Goal: Transaction & Acquisition: Purchase product/service

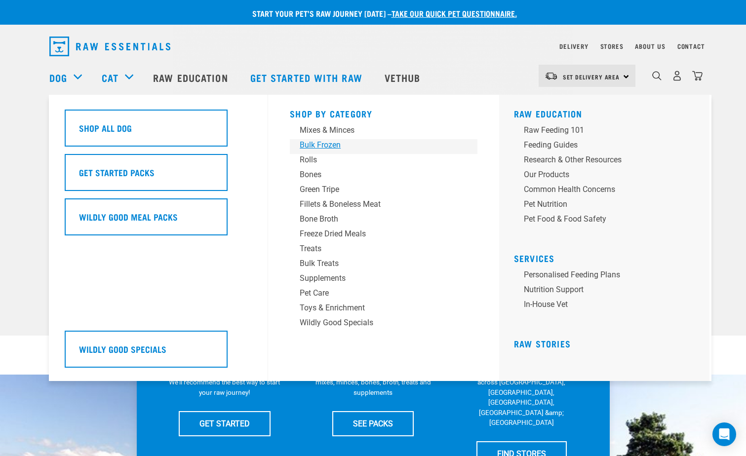
click at [327, 143] on div "Bulk Frozen" at bounding box center [376, 145] width 154 height 12
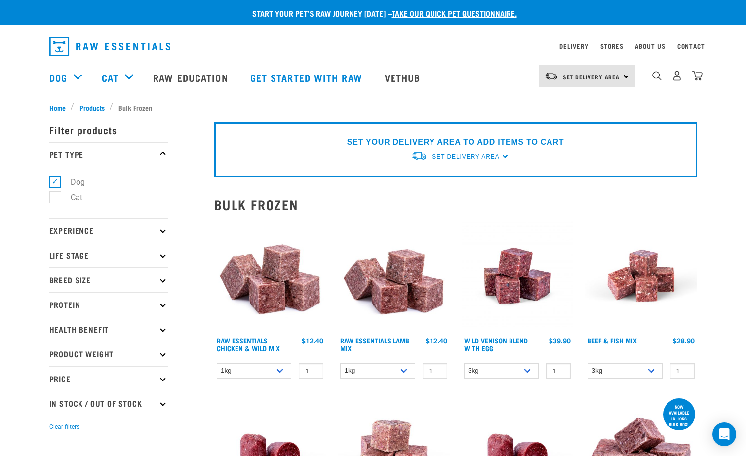
click at [156, 350] on p "Product Weight" at bounding box center [108, 353] width 118 height 25
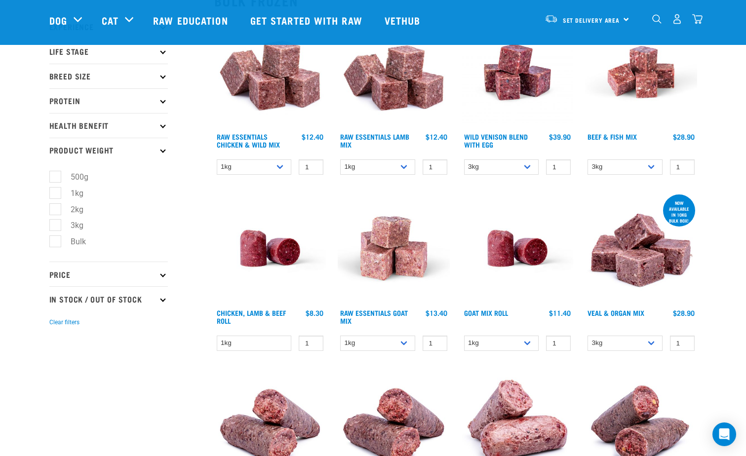
scroll to position [148, 0]
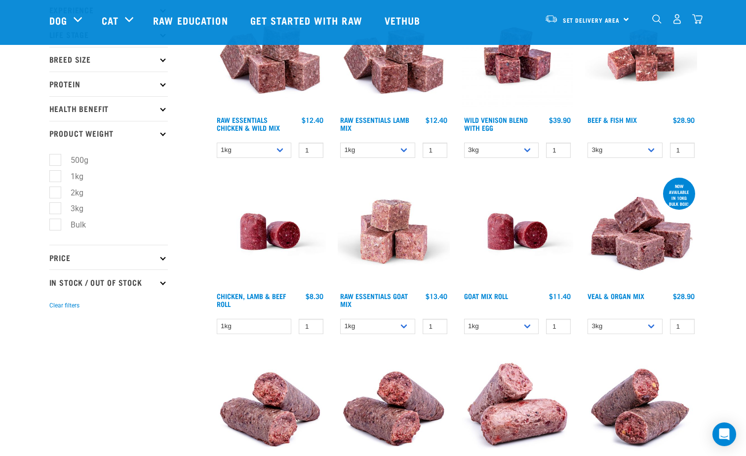
click at [55, 230] on label "Bulk" at bounding box center [72, 225] width 35 height 12
click at [54, 226] on input "Bulk" at bounding box center [52, 223] width 6 height 6
checkbox input "true"
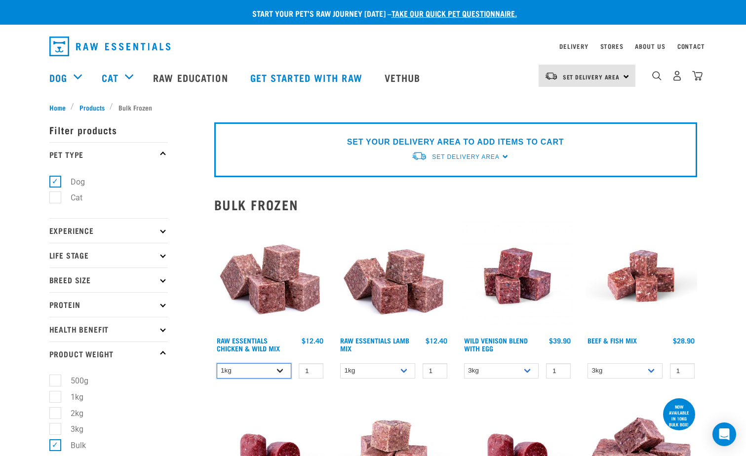
click at [283, 373] on select "1kg 3kg Bulk (20kg)" at bounding box center [254, 370] width 75 height 15
select select "709"
click at [217, 363] on select "1kg 3kg Bulk (20kg)" at bounding box center [254, 370] width 75 height 15
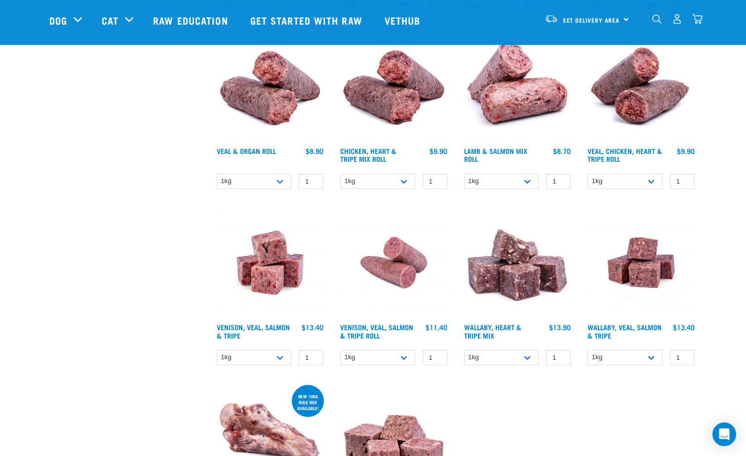
scroll to position [543, 0]
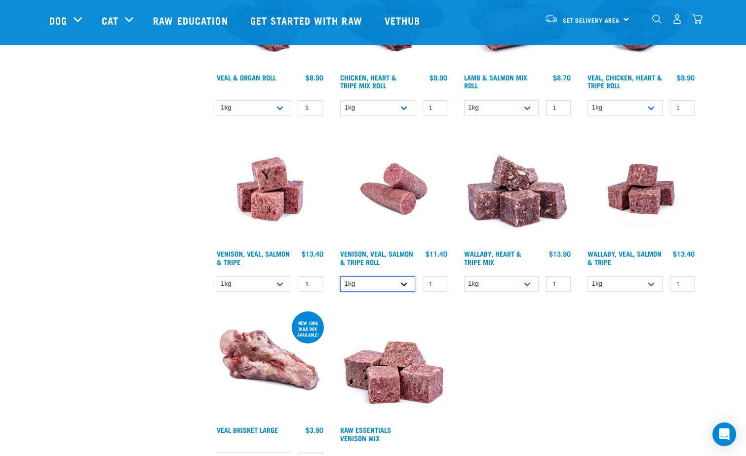
click at [393, 286] on select "1kg Bulk (10kg)" at bounding box center [377, 283] width 75 height 15
click at [340, 276] on select "1kg Bulk (10kg)" at bounding box center [377, 283] width 75 height 15
click at [386, 286] on select "1kg Bulk (10kg)" at bounding box center [377, 283] width 75 height 15
select select "319503"
click at [340, 276] on select "1kg Bulk (10kg)" at bounding box center [377, 283] width 75 height 15
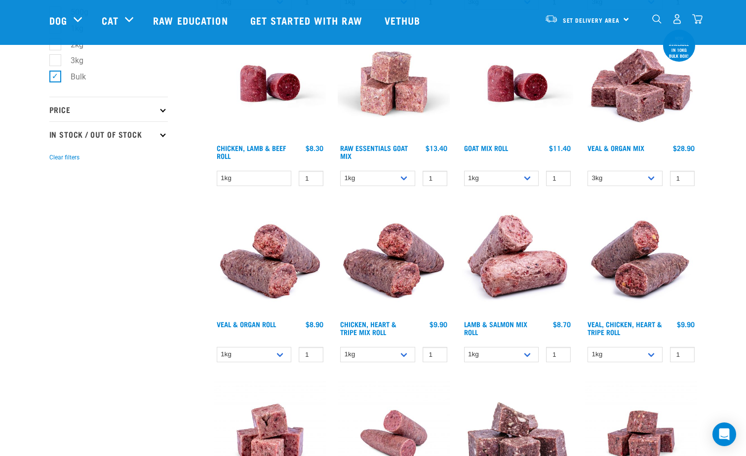
scroll to position [493, 0]
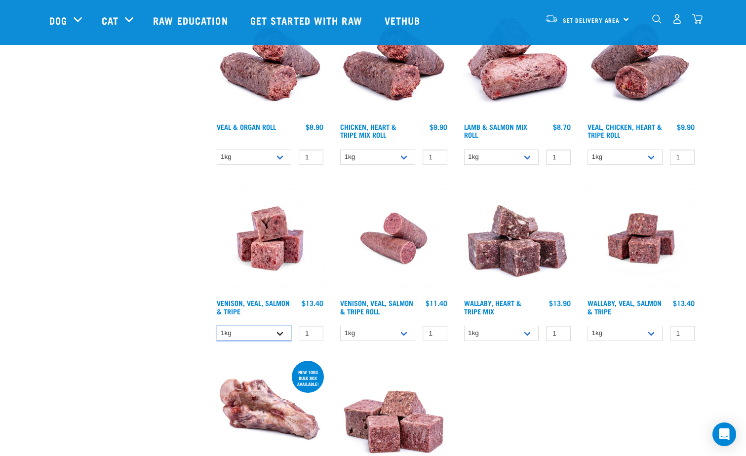
click at [254, 337] on select "1kg 3kg Bulk (18kg)" at bounding box center [254, 333] width 75 height 15
select select "62284"
click at [217, 326] on select "1kg 3kg Bulk (18kg)" at bounding box center [254, 333] width 75 height 15
click at [155, 297] on div "× Filter products Pet Type Dog Cat Experience New Raw Feeder Experienced Raw Fe…" at bounding box center [125, 56] width 165 height 1031
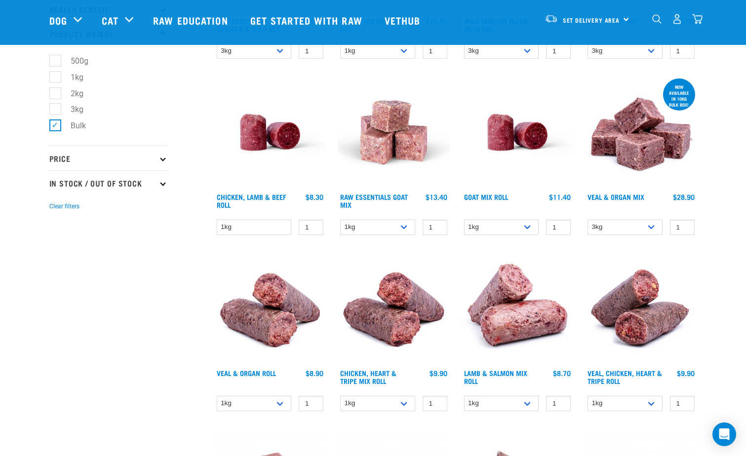
scroll to position [247, 0]
click at [523, 406] on select "1kg Bulk (10kg)" at bounding box center [501, 403] width 75 height 15
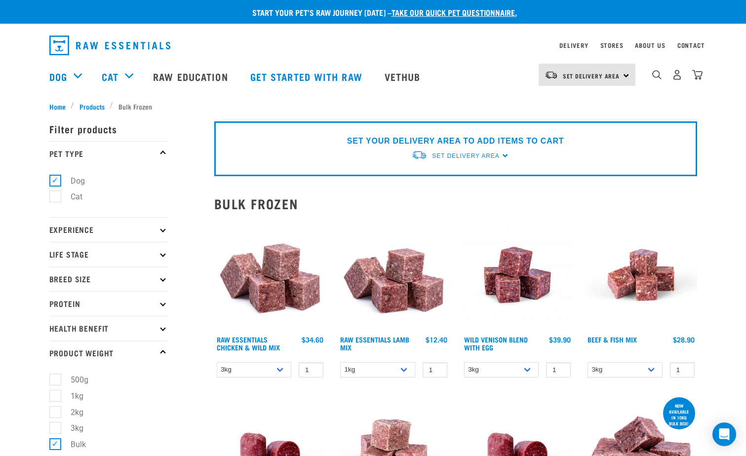
scroll to position [0, 0]
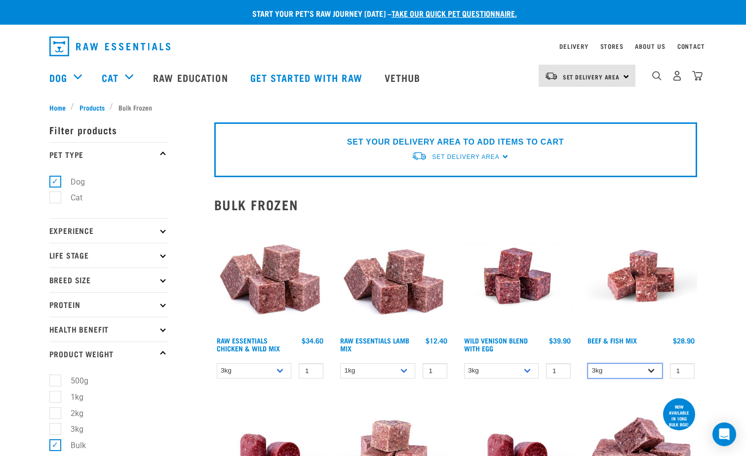
click at [618, 369] on select "3kg Bulk (10kg)" at bounding box center [624, 370] width 75 height 15
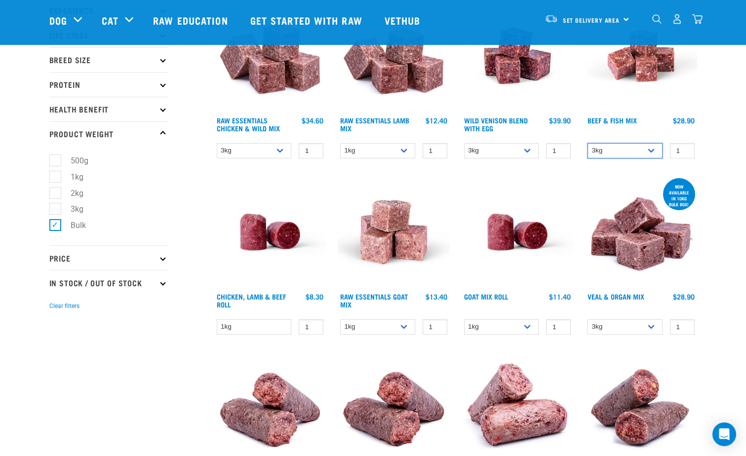
scroll to position [148, 0]
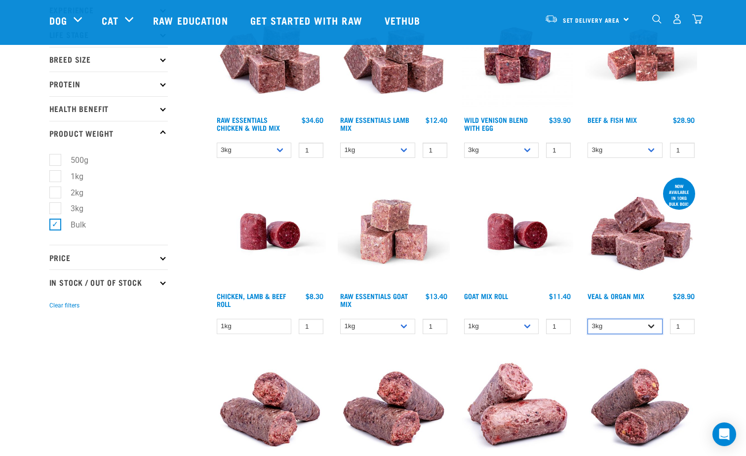
click at [613, 324] on select "3kg Bulk (10kg)" at bounding box center [624, 326] width 75 height 15
click at [254, 320] on select "1kg" at bounding box center [254, 326] width 75 height 15
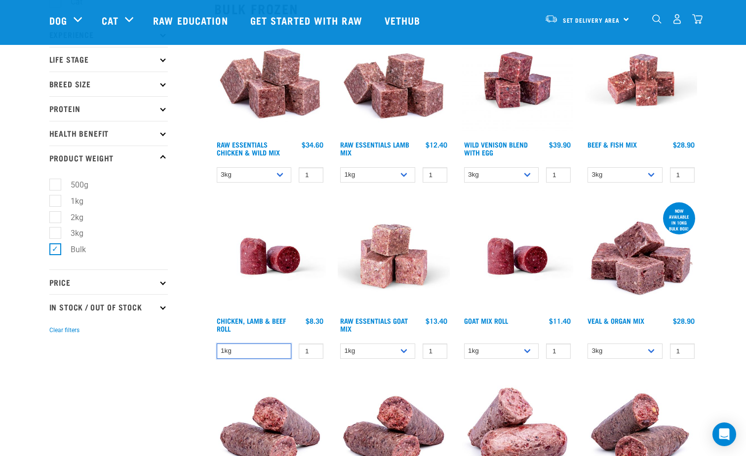
scroll to position [99, 0]
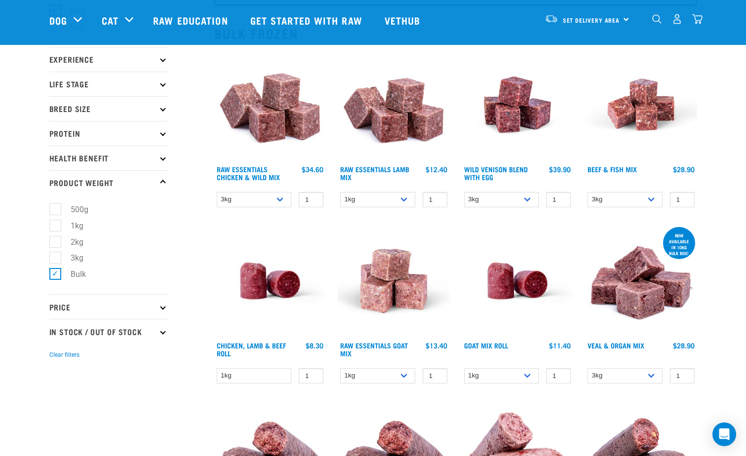
click at [55, 270] on label "Bulk" at bounding box center [72, 274] width 35 height 12
click at [51, 270] on input "Bulk" at bounding box center [52, 272] width 6 height 6
checkbox input "false"
click at [58, 254] on label "3kg" at bounding box center [71, 258] width 33 height 12
click at [56, 254] on input "3kg" at bounding box center [52, 256] width 6 height 6
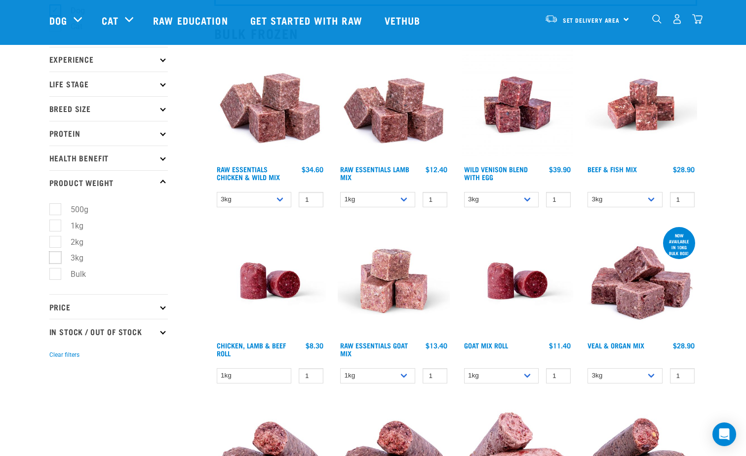
checkbox input "true"
click at [7, 265] on div "Start your pet’s raw journey today – take our quick pet questionnaire. Delivery…" at bounding box center [373, 430] width 746 height 1059
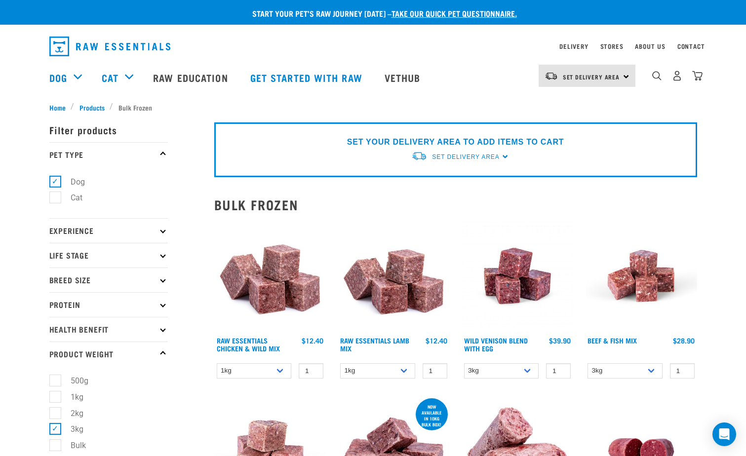
scroll to position [99, 0]
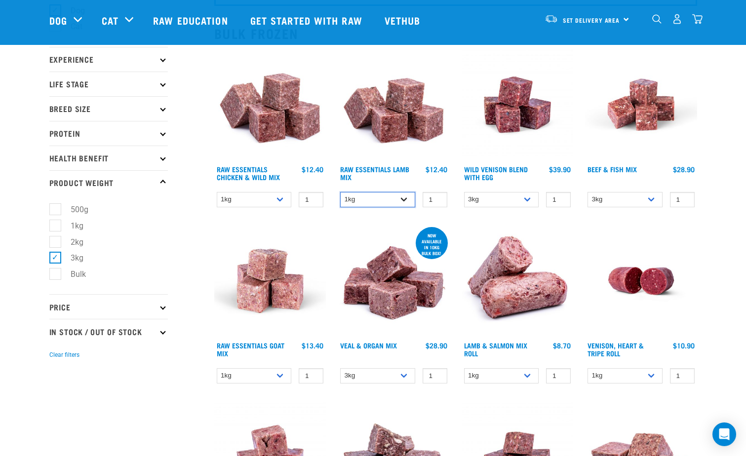
drag, startPoint x: 350, startPoint y: 200, endPoint x: 353, endPoint y: 207, distance: 7.7
click at [350, 200] on select "1kg 3kg Bulk (10kg)" at bounding box center [377, 199] width 75 height 15
select select "24"
click at [340, 192] on select "1kg 3kg Bulk (10kg)" at bounding box center [377, 199] width 75 height 15
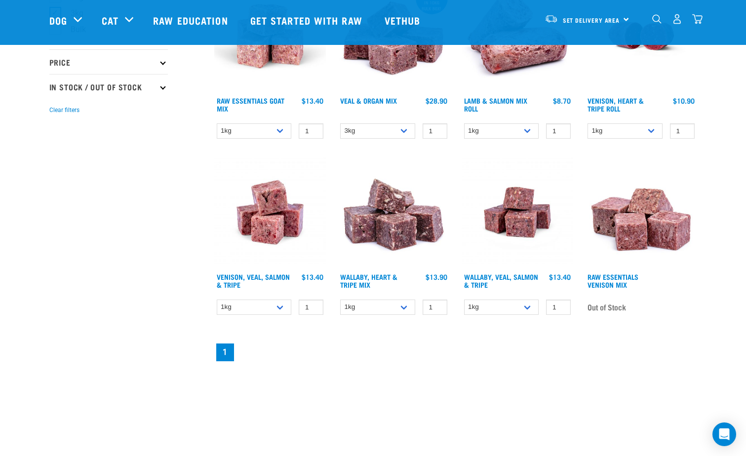
scroll to position [345, 0]
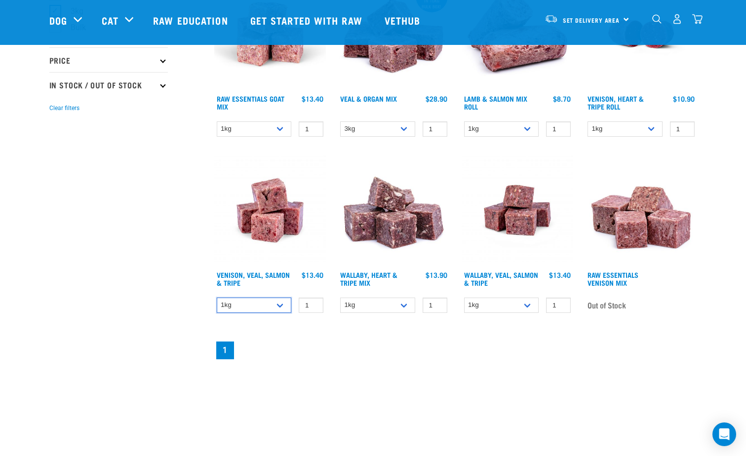
drag, startPoint x: 259, startPoint y: 304, endPoint x: 259, endPoint y: 314, distance: 9.9
click at [259, 304] on select "1kg 3kg Bulk (18kg)" at bounding box center [254, 305] width 75 height 15
select select "62284"
click at [217, 298] on select "1kg 3kg Bulk (18kg)" at bounding box center [254, 305] width 75 height 15
click at [341, 335] on div "Raw Essentials Chicken & Wild Mix 1 0 100 0 100 0 0" at bounding box center [455, 81] width 494 height 571
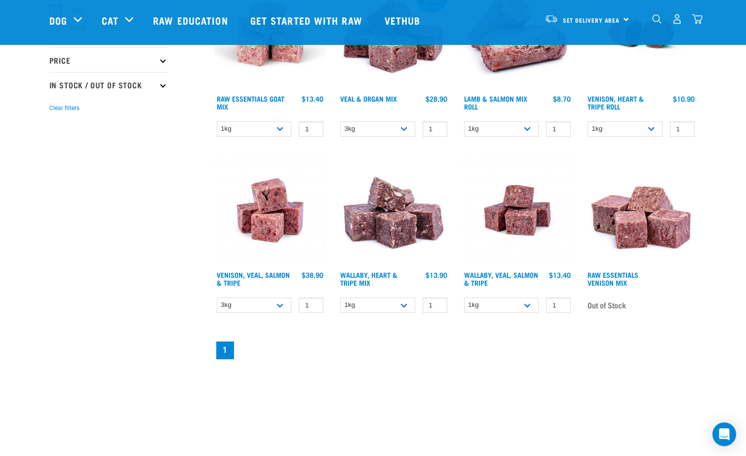
drag, startPoint x: 254, startPoint y: 209, endPoint x: 511, endPoint y: 351, distance: 293.7
click at [511, 351] on nav "1" at bounding box center [455, 350] width 483 height 22
click at [312, 277] on div "$38.90" at bounding box center [312, 275] width 22 height 8
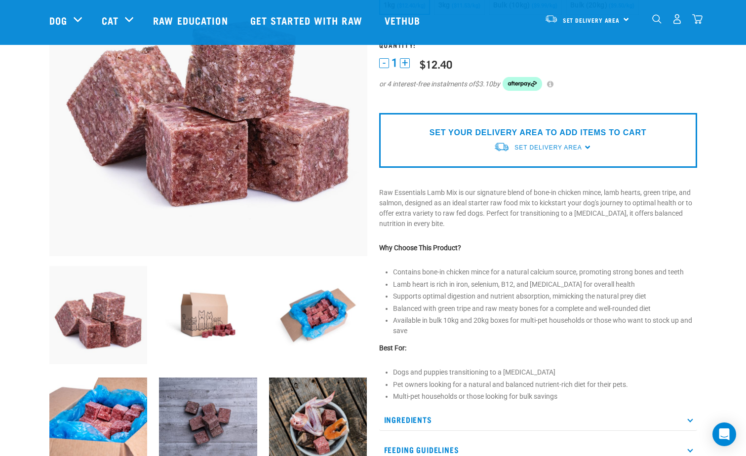
scroll to position [49, 0]
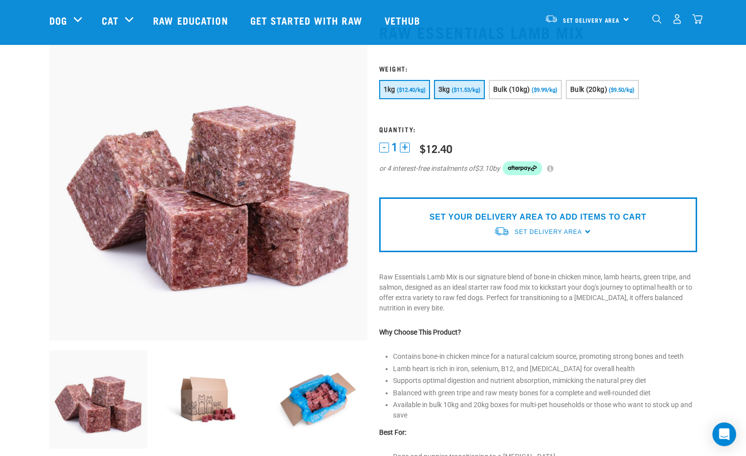
click at [450, 89] on button "3kg ($11.53/kg)" at bounding box center [459, 89] width 51 height 19
